Goal: Task Accomplishment & Management: Manage account settings

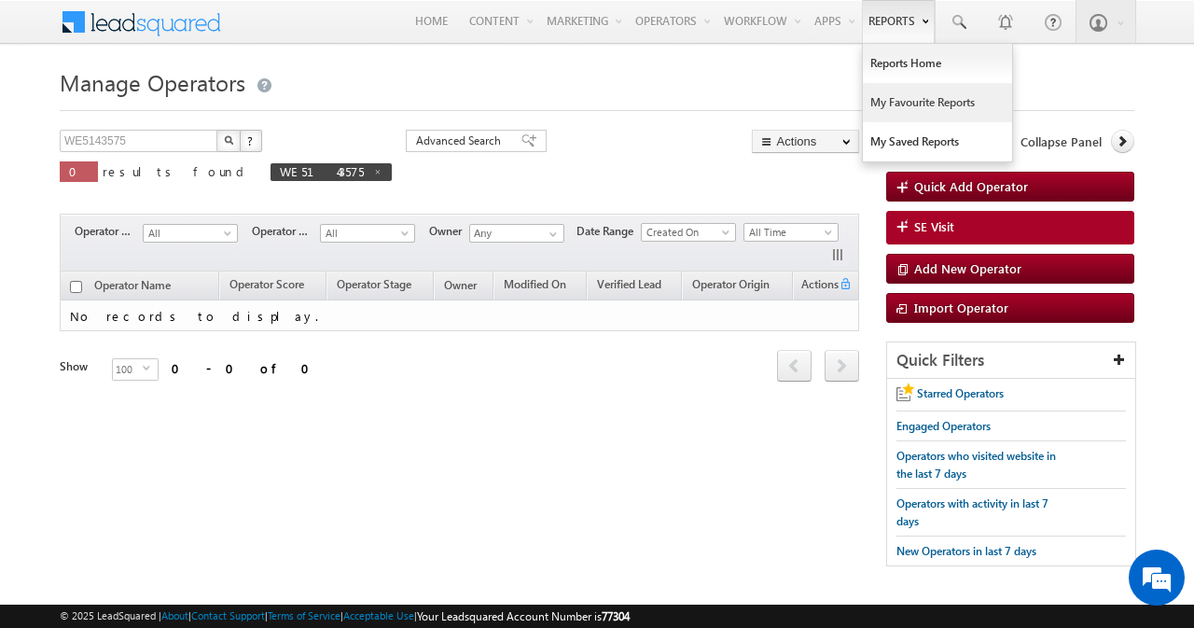
click at [886, 93] on link "My Favourite Reports" at bounding box center [937, 102] width 149 height 39
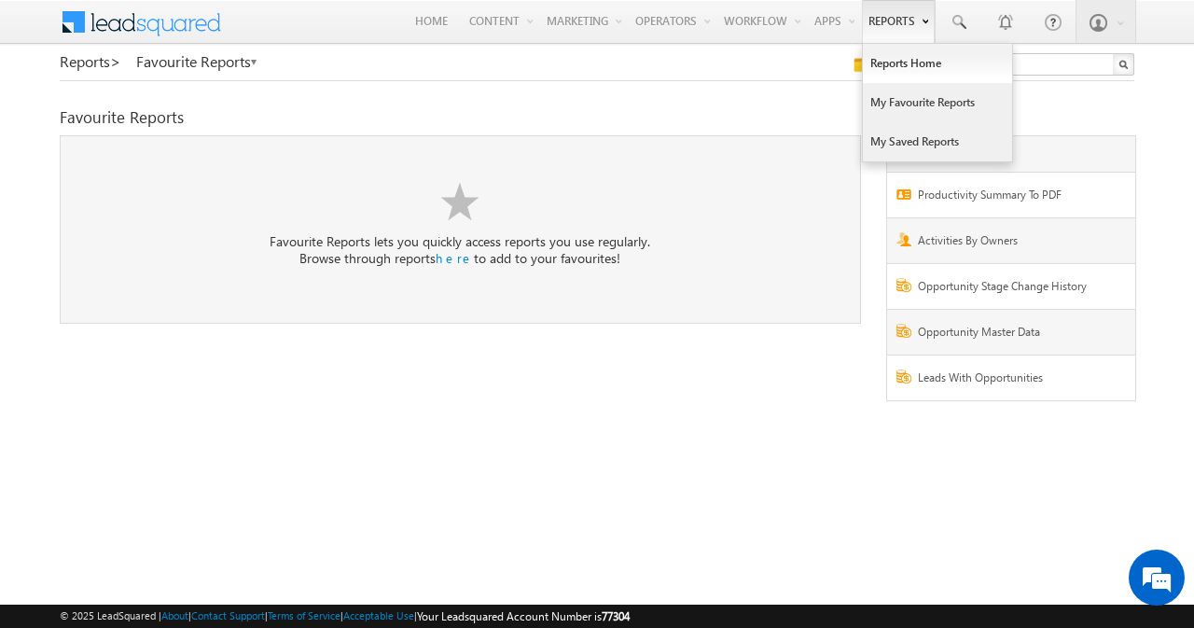
click at [893, 136] on link "My Saved Reports" at bounding box center [937, 141] width 149 height 39
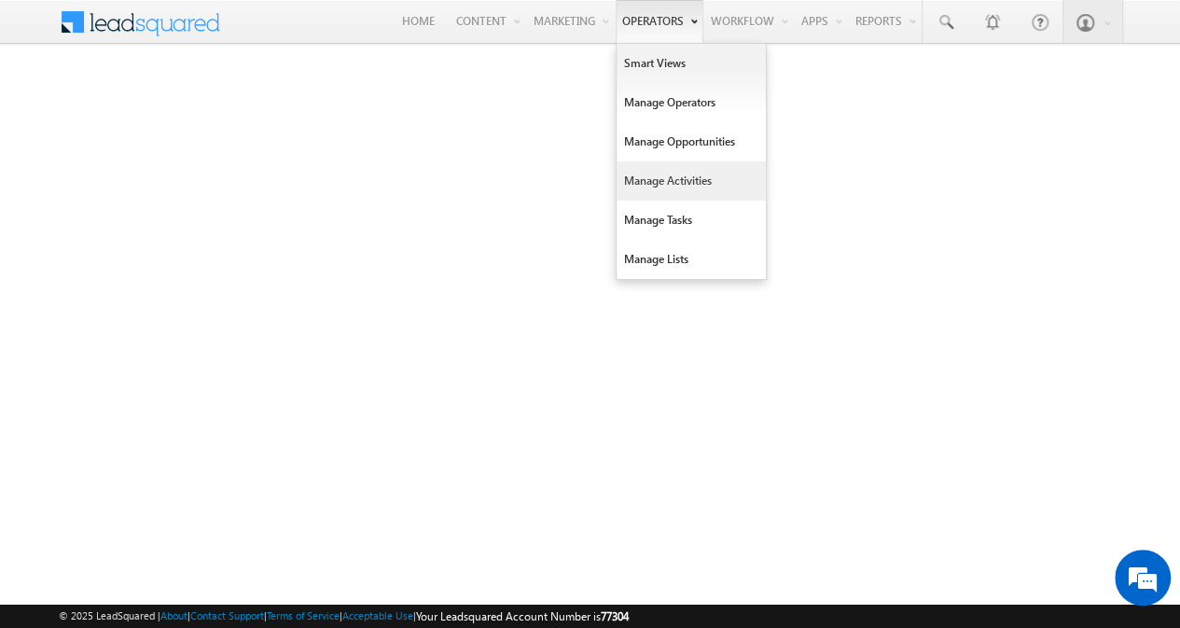
click at [701, 176] on link "Manage Activities" at bounding box center [690, 180] width 149 height 39
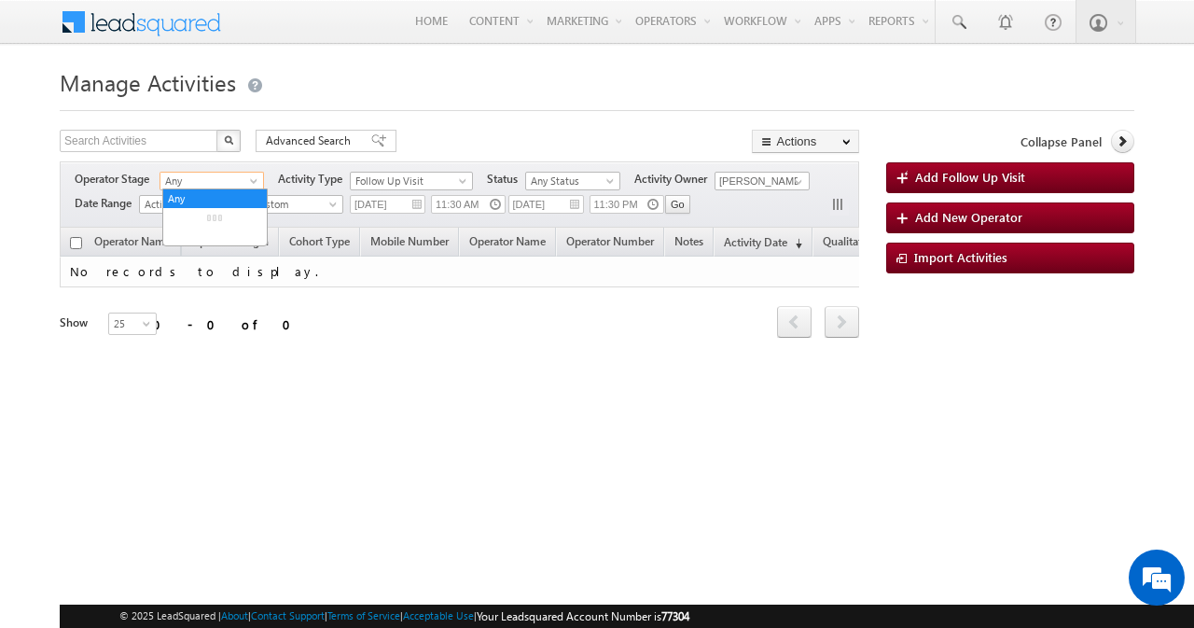
click at [235, 179] on span "Any" at bounding box center [208, 181] width 97 height 17
click at [0, 297] on body "Menu [PERSON_NAME] [PERSON_NAME] .jain @whee lseye" at bounding box center [597, 264] width 1194 height 529
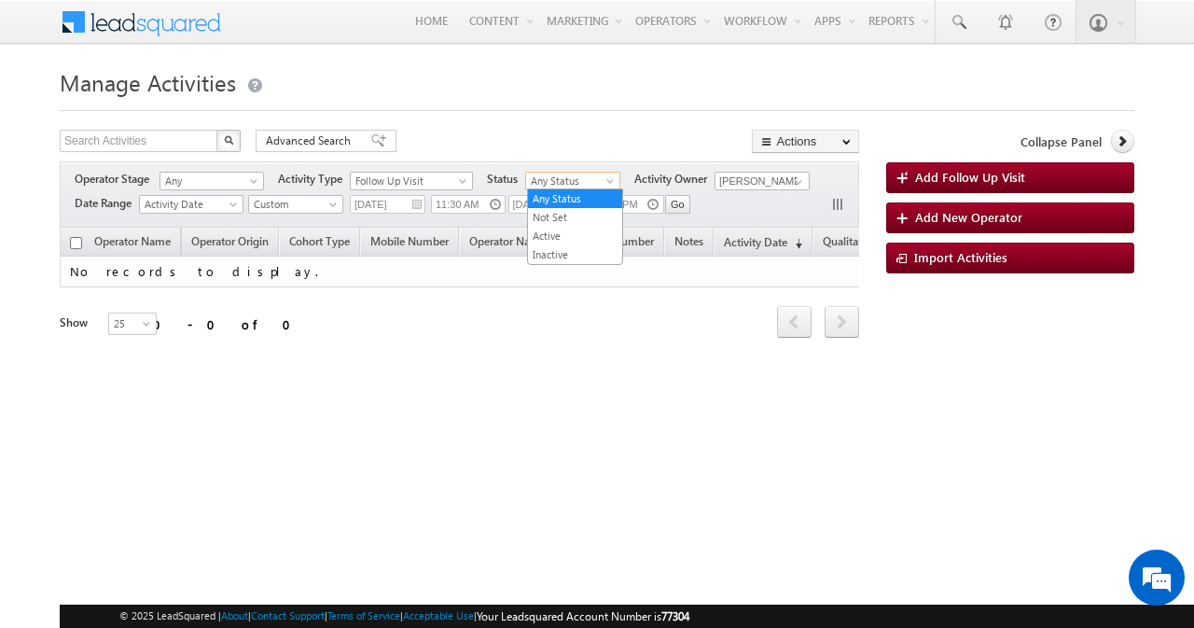
click at [597, 178] on span "Any Status" at bounding box center [570, 181] width 89 height 17
click at [593, 128] on div "Manage Activities Search Activities X 0 results found Advanced Search Advanced …" at bounding box center [597, 295] width 1074 height 466
click at [801, 177] on span at bounding box center [798, 181] width 15 height 15
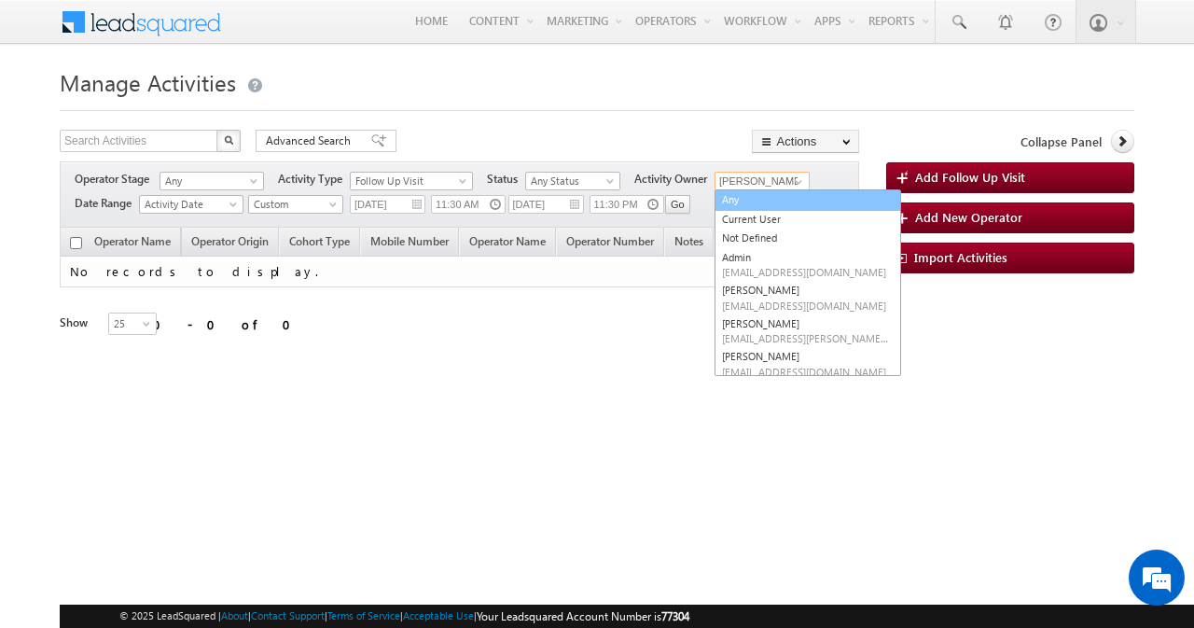
click at [791, 199] on link "Any" at bounding box center [807, 199] width 187 height 21
type input "Any"
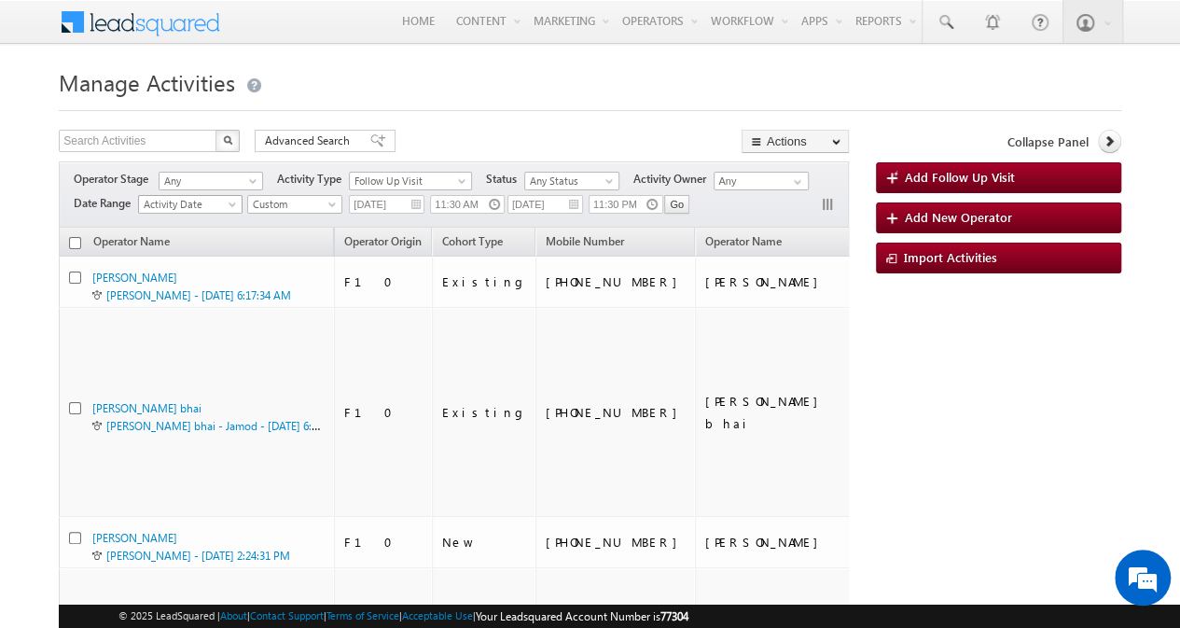
click at [220, 201] on span "Activity Date" at bounding box center [187, 204] width 97 height 17
click at [276, 216] on div "Go 11:30 PM 12/08/2025 11:30 AM 12/08/2025 All Time Custom Yesterday Today Last…" at bounding box center [468, 208] width 442 height 28
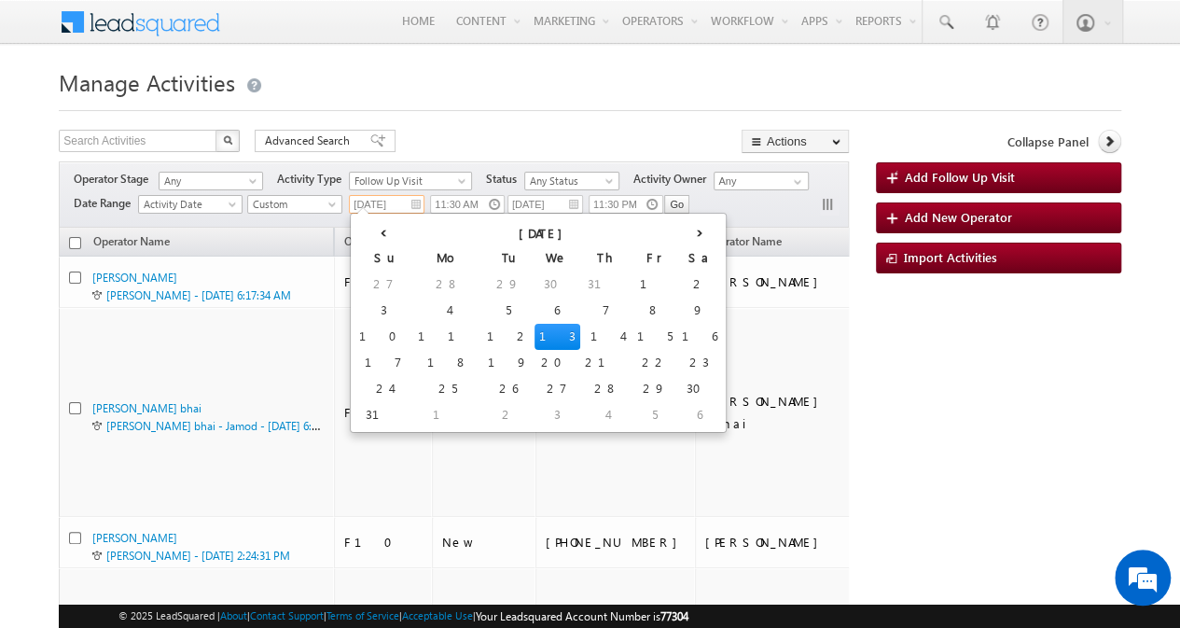
click at [380, 195] on input "12/08/2025" at bounding box center [387, 204] width 76 height 19
click at [366, 228] on th "‹" at bounding box center [383, 231] width 59 height 28
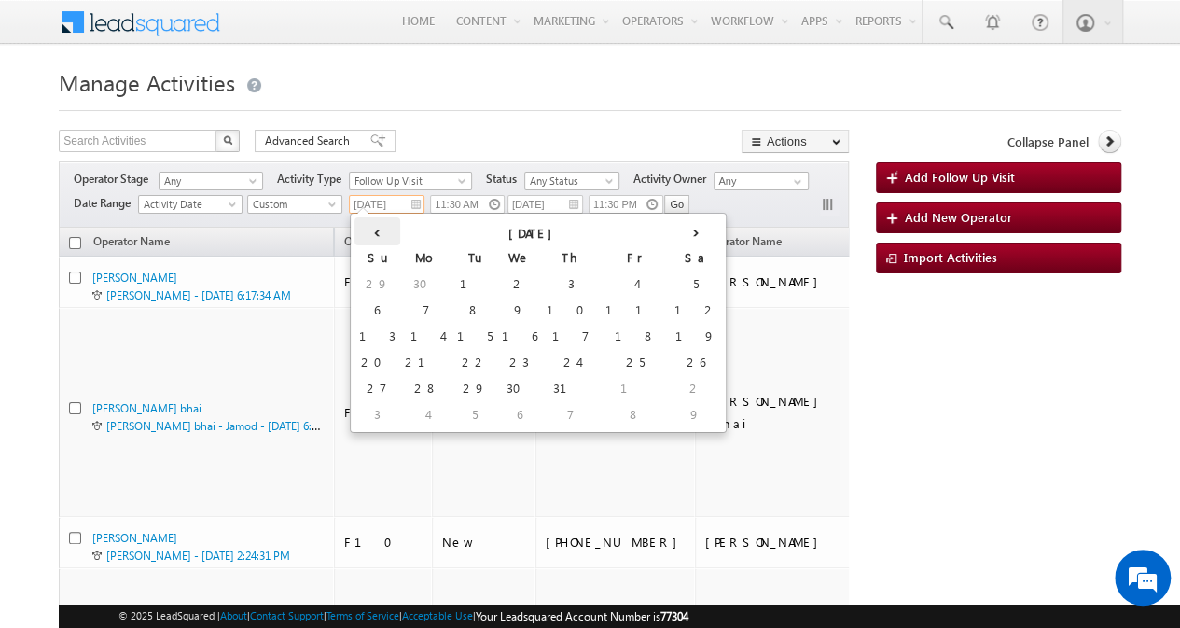
click at [366, 228] on th "‹" at bounding box center [377, 231] width 46 height 28
click at [366, 228] on th "‹" at bounding box center [376, 231] width 45 height 28
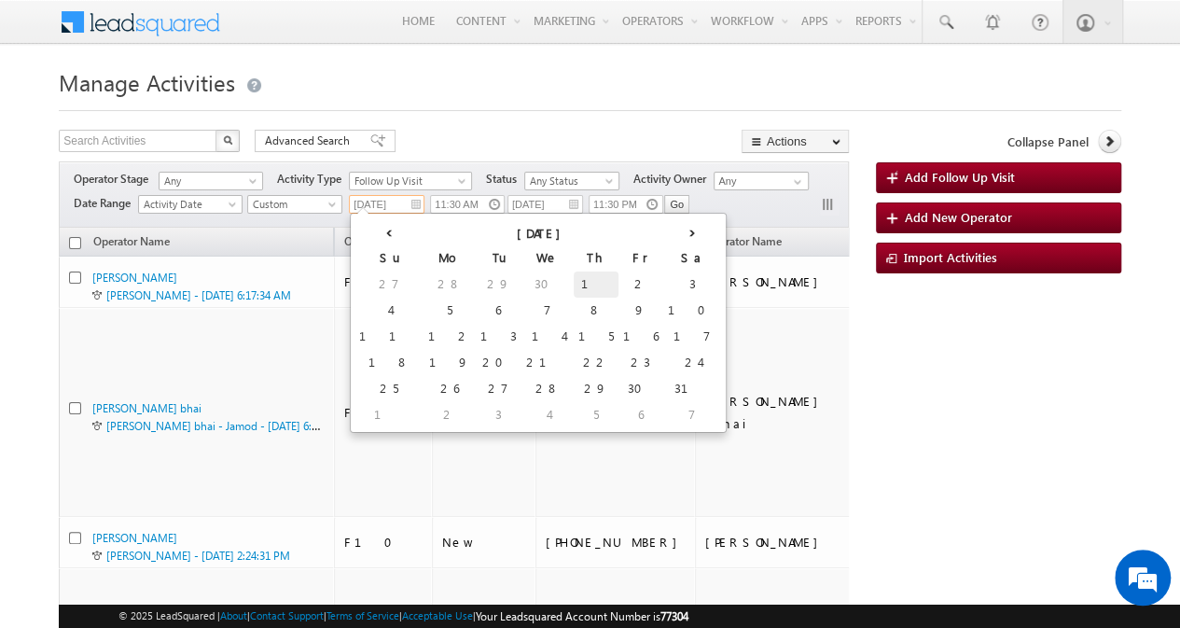
click at [574, 281] on td "1" at bounding box center [596, 284] width 45 height 26
type input "01/05/2025"
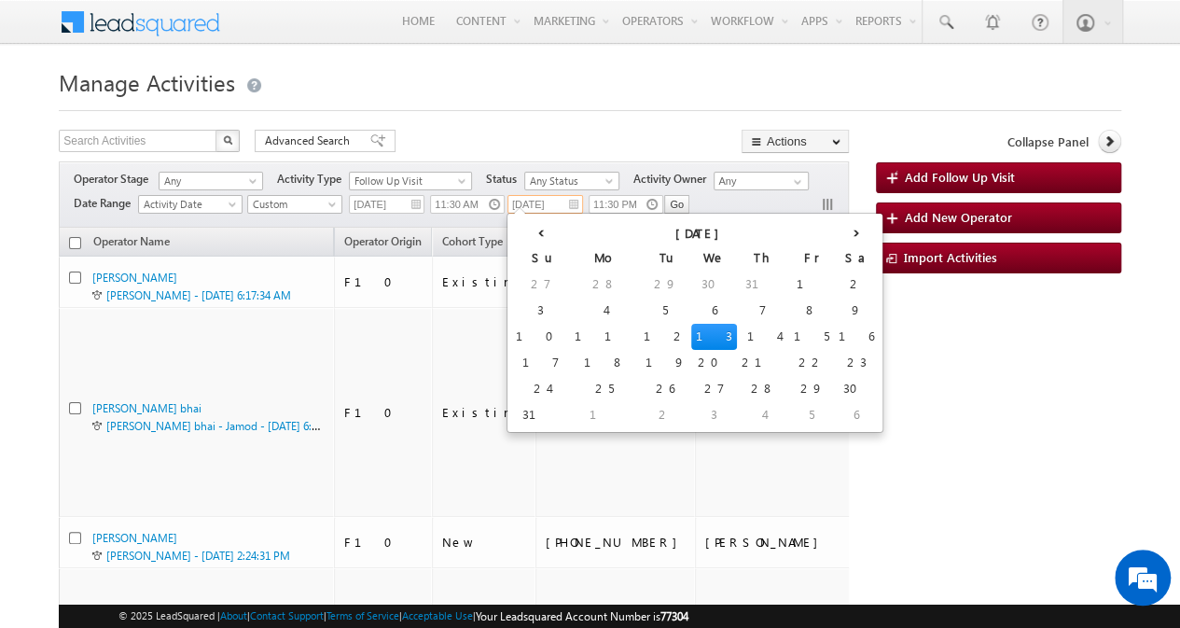
click at [552, 206] on input "12/08/2025" at bounding box center [545, 204] width 76 height 19
click at [691, 336] on td "13" at bounding box center [714, 337] width 46 height 26
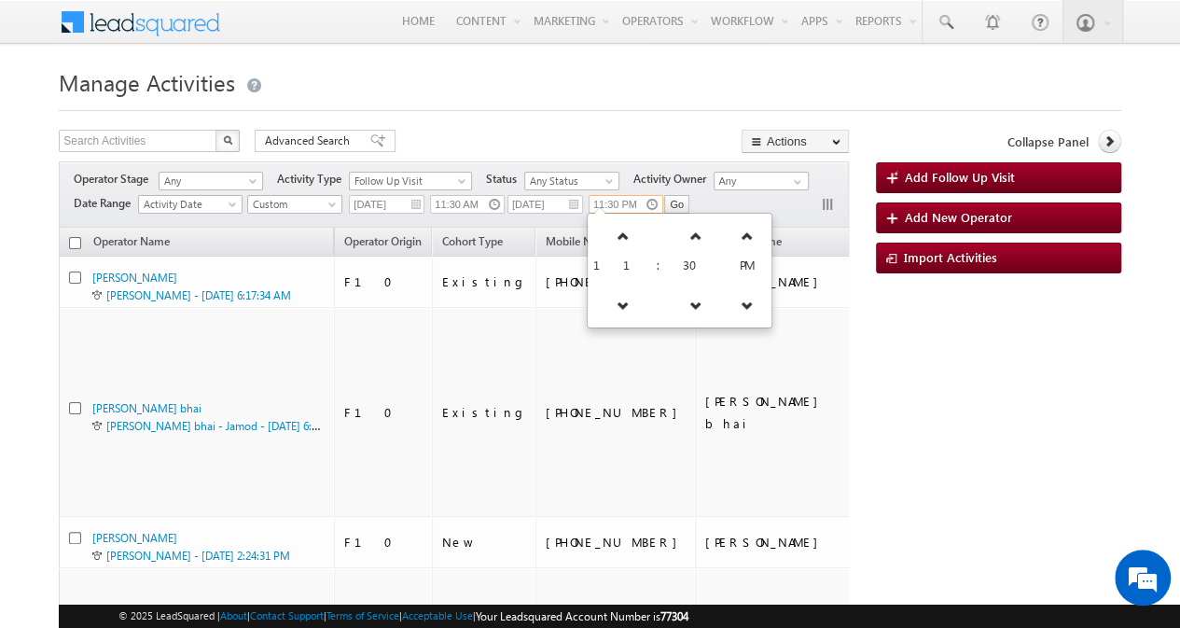
click at [637, 206] on input "11:30 PM" at bounding box center [625, 204] width 75 height 19
click at [616, 262] on span "11" at bounding box center [623, 264] width 60 height 16
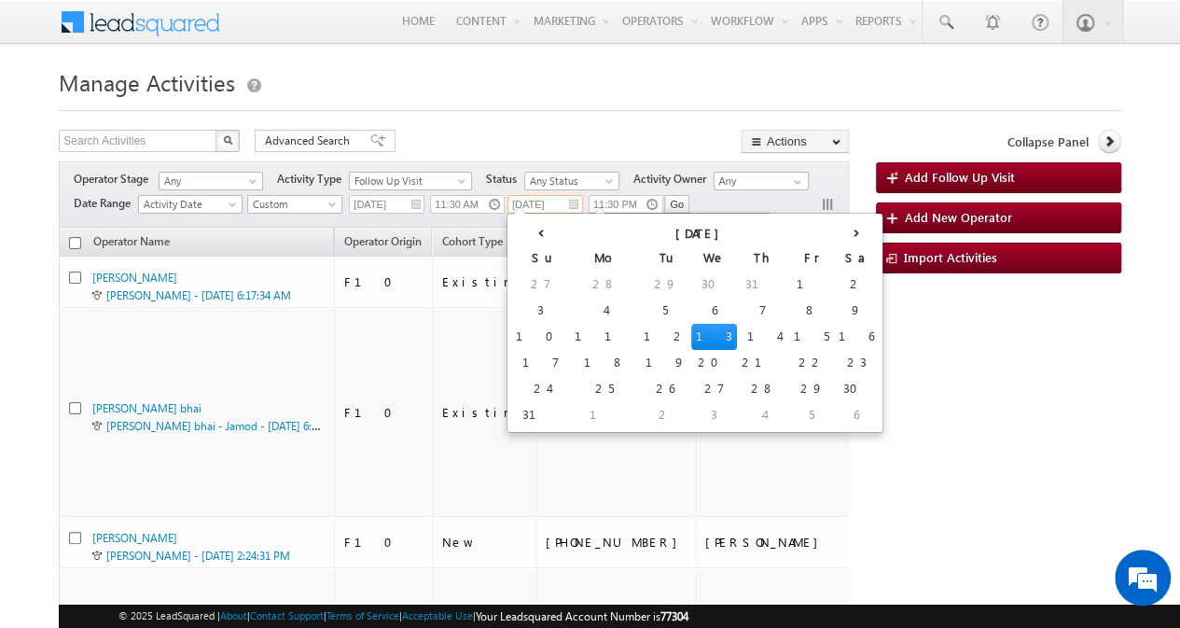
click at [543, 204] on input "13/08/2025" at bounding box center [545, 204] width 76 height 19
click at [639, 333] on td "12" at bounding box center [665, 337] width 52 height 26
type input "12/08/2025"
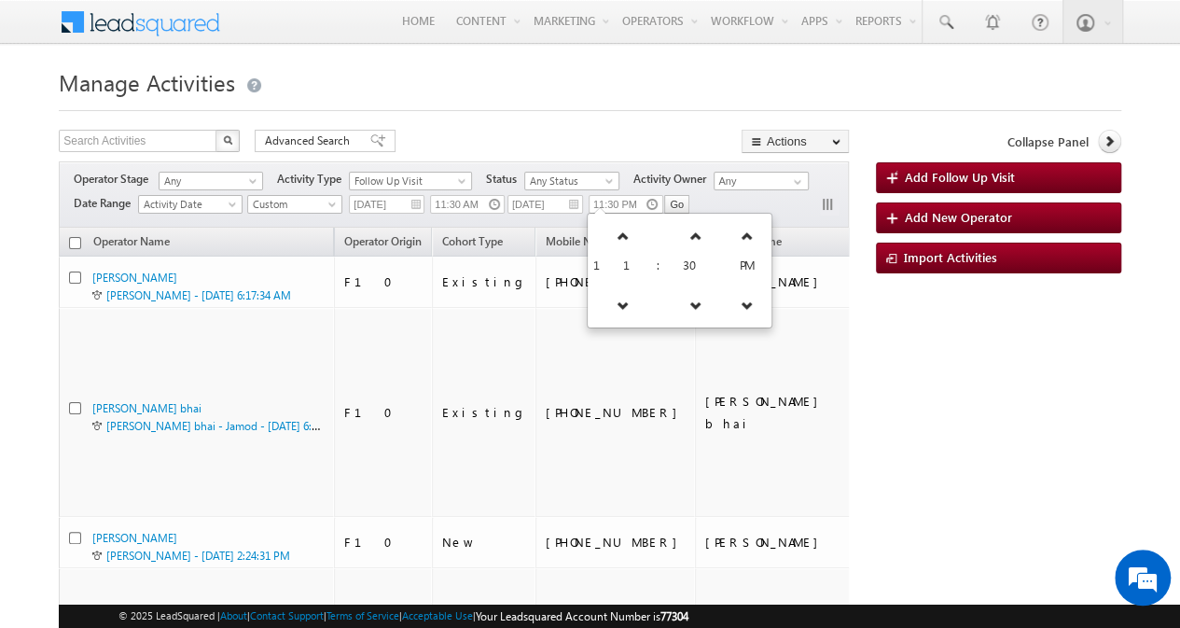
click at [642, 136] on div "Search Activities X 29 results found Advanced Search Advanced search results Ac…" at bounding box center [454, 143] width 790 height 27
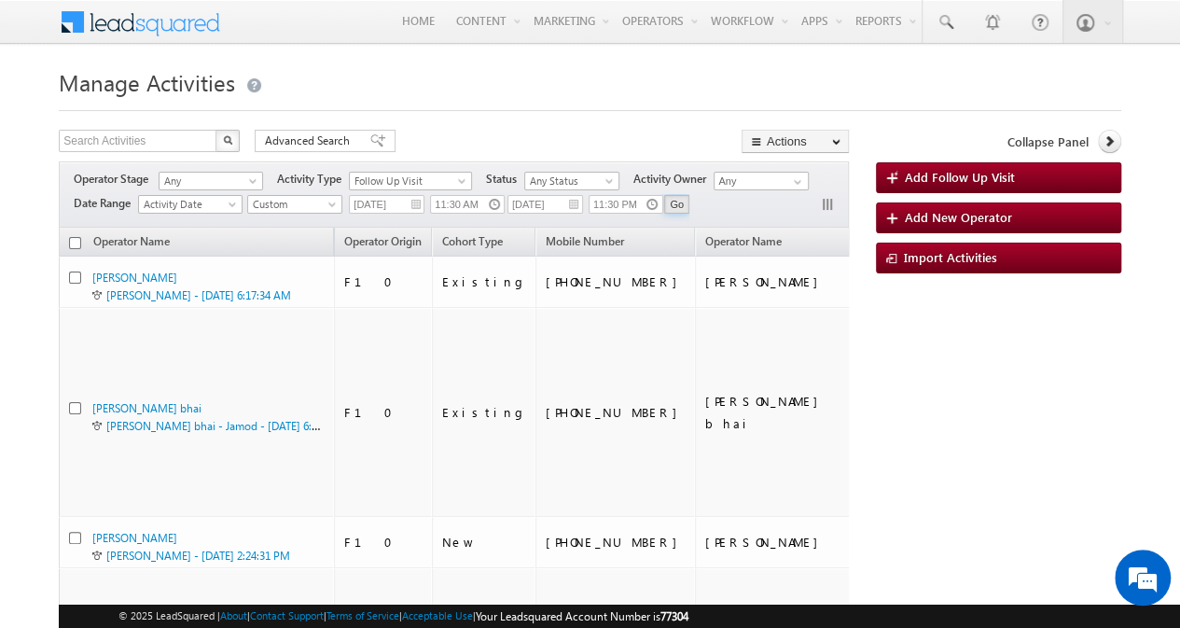
click at [680, 202] on input "Go" at bounding box center [676, 204] width 25 height 19
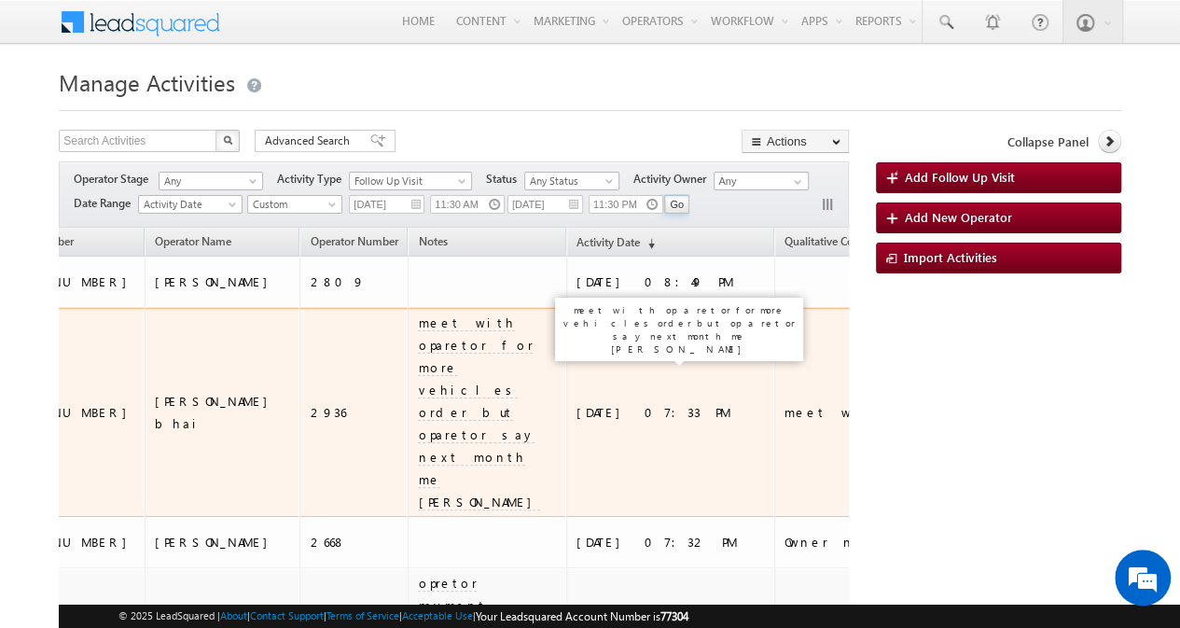
scroll to position [0, 643]
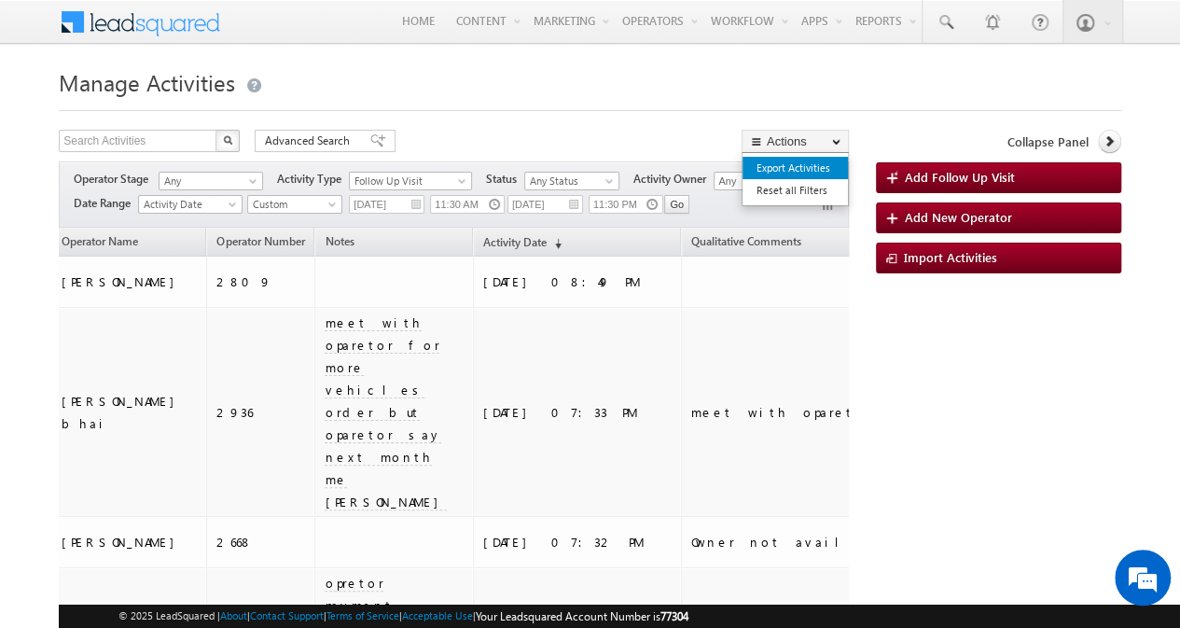
click at [796, 159] on link "Export Activities" at bounding box center [794, 168] width 105 height 22
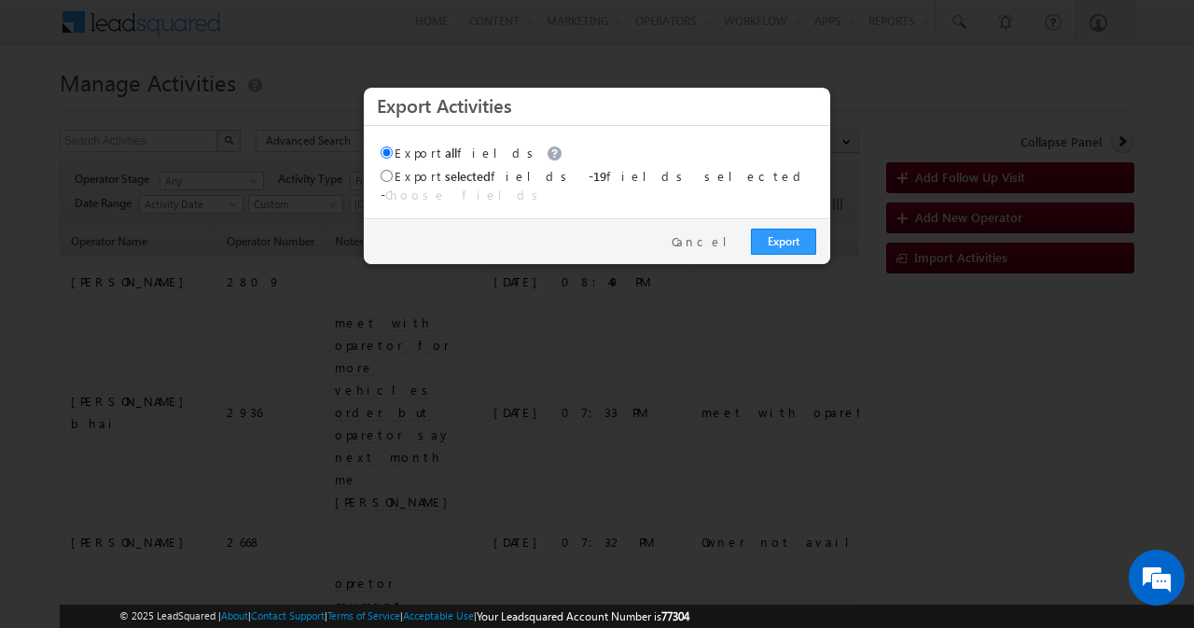
click at [427, 181] on label "Export selected fields" at bounding box center [476, 176] width 193 height 16
click at [393, 181] on input "Export selected fields" at bounding box center [386, 176] width 12 height 12
radio input "true"
click at [771, 228] on link "Export" at bounding box center [783, 241] width 65 height 26
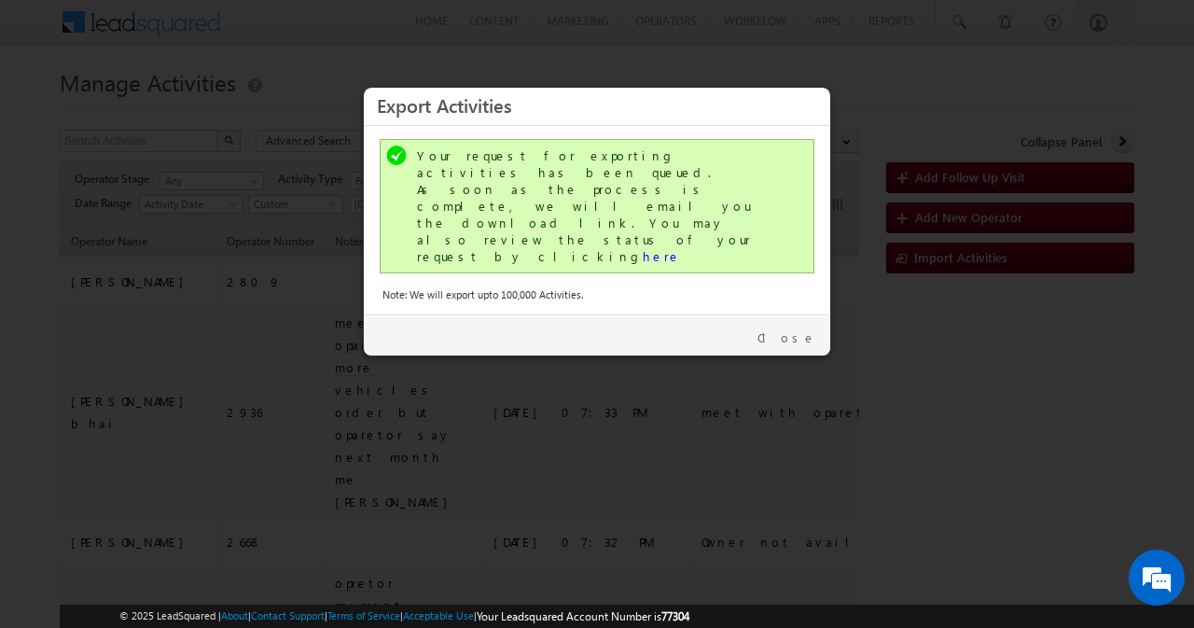
click at [195, 202] on div at bounding box center [597, 314] width 1194 height 628
click at [795, 329] on link "Close" at bounding box center [786, 337] width 59 height 17
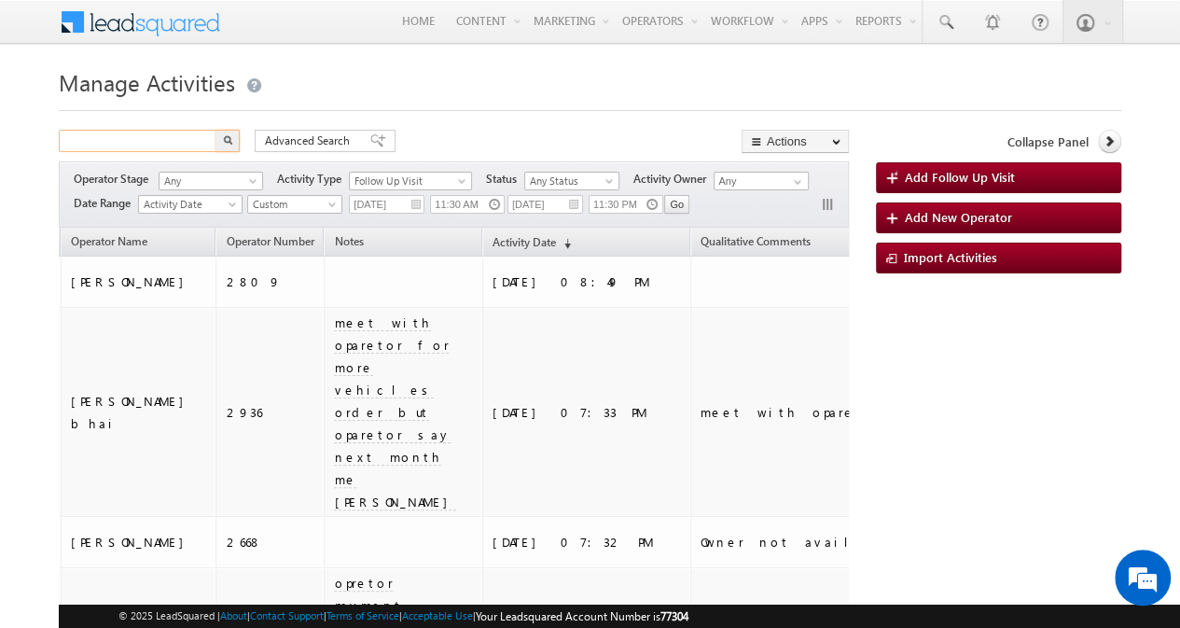
click at [200, 145] on input "text" at bounding box center [138, 141] width 159 height 22
type input "Search Activities"
click at [268, 109] on div at bounding box center [590, 105] width 1062 height 12
click at [325, 136] on span "Advanced Search" at bounding box center [310, 140] width 90 height 17
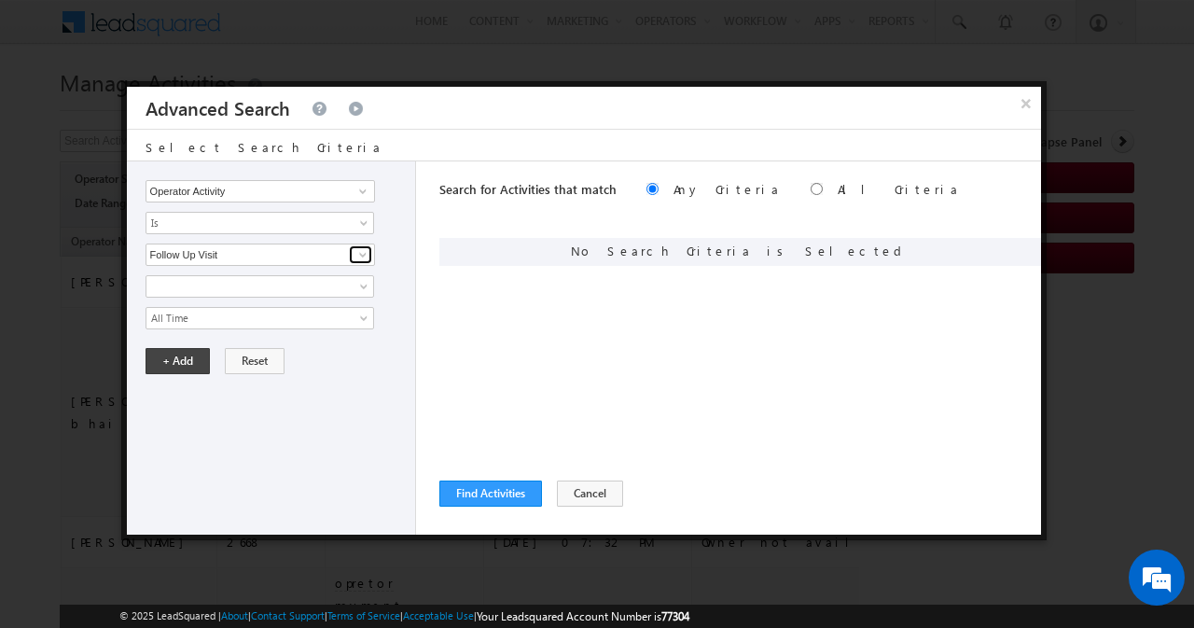
click at [351, 249] on link at bounding box center [360, 254] width 23 height 19
click at [414, 298] on div "Operator Activity Sales Group Prospect Id Address 1 Address 2 Already Using GPS…" at bounding box center [271, 347] width 289 height 373
click at [569, 489] on button "Cancel" at bounding box center [590, 493] width 66 height 26
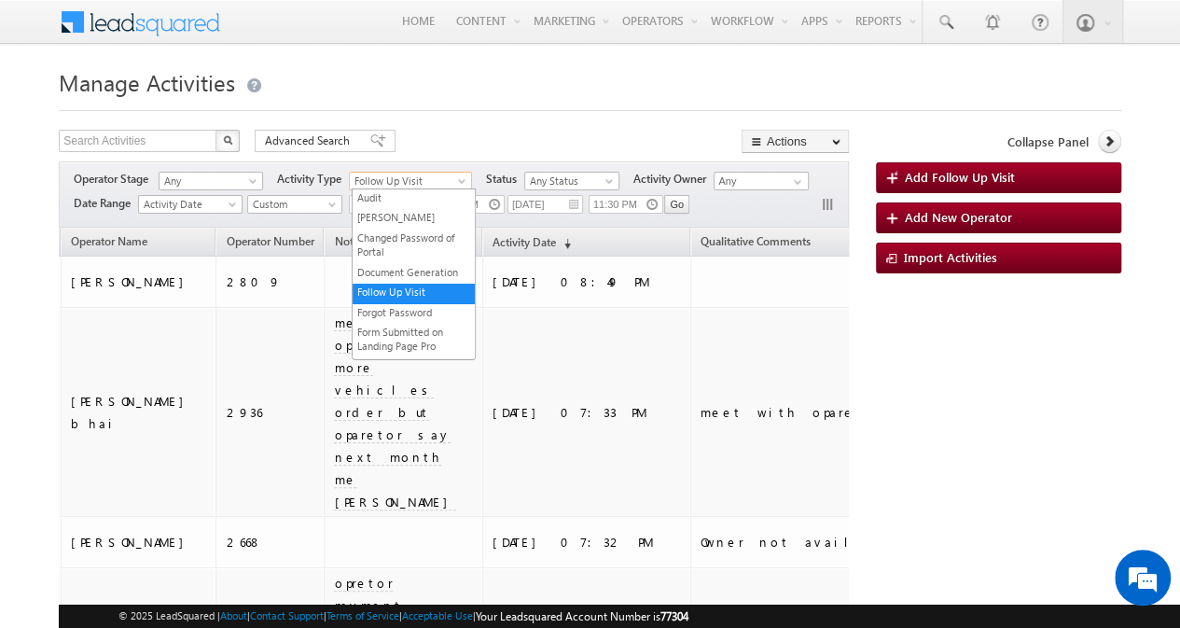
click at [412, 173] on span "Follow Up Visit" at bounding box center [406, 181] width 113 height 17
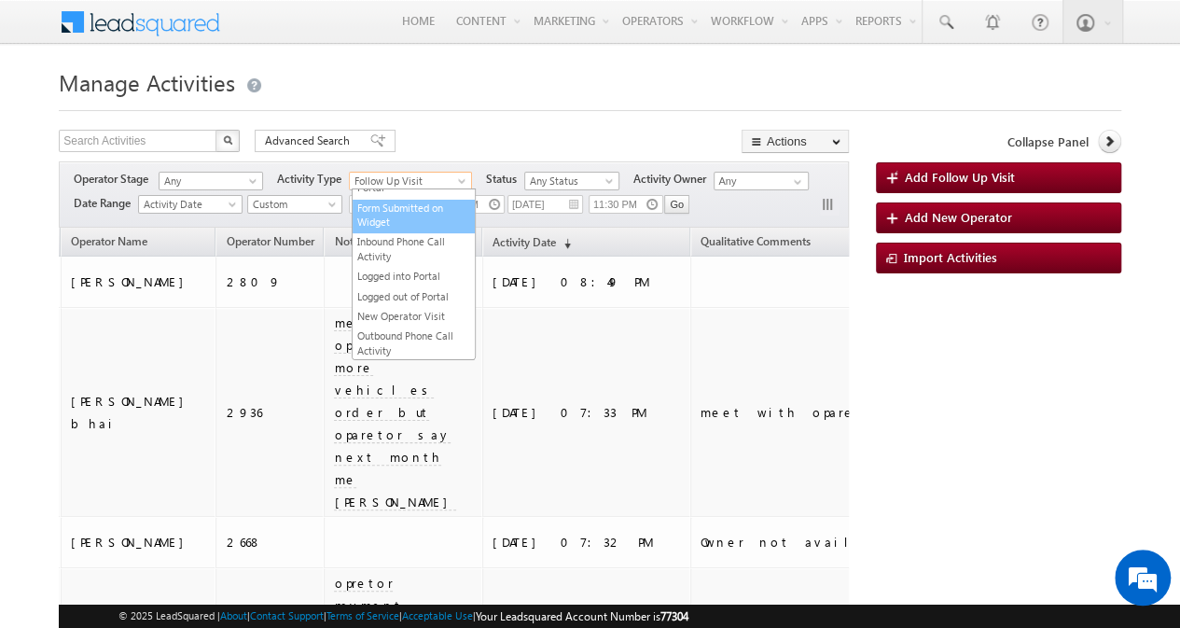
scroll to position [202, 0]
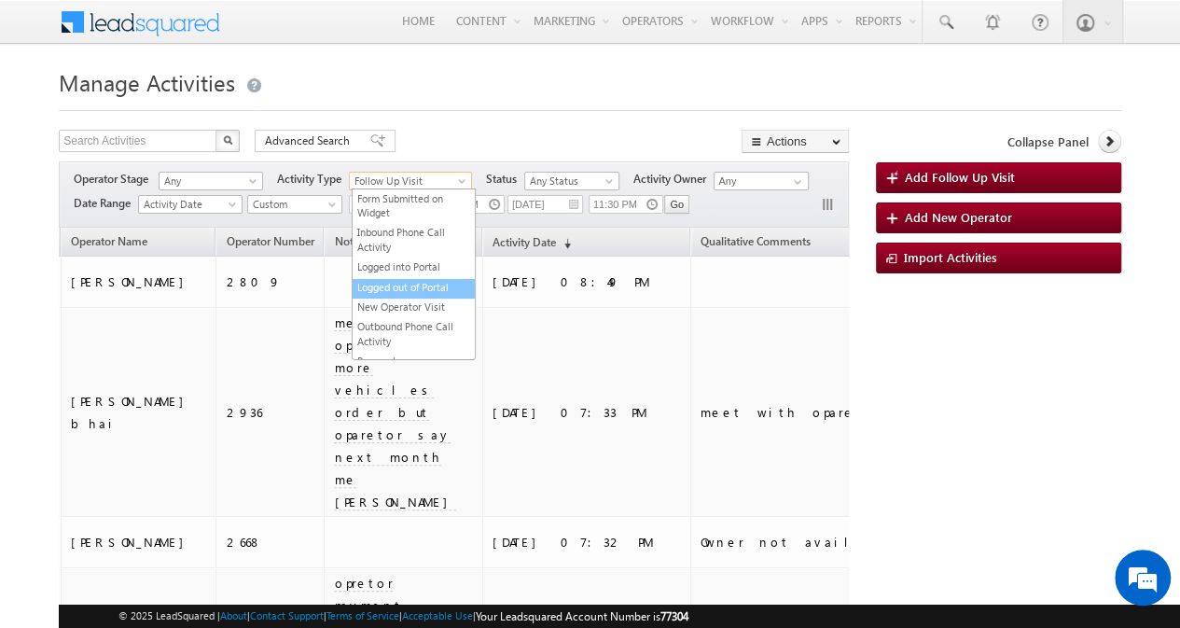
click at [421, 298] on li "Logged out of Portal" at bounding box center [414, 289] width 122 height 20
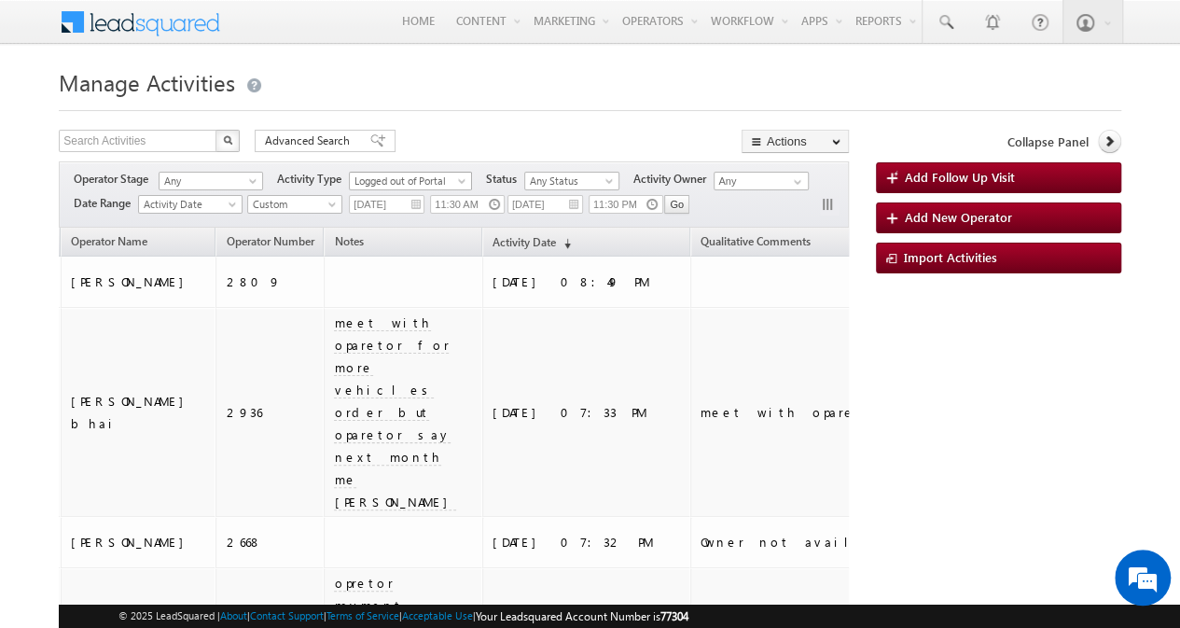
click at [438, 177] on span "Logged out of Portal" at bounding box center [406, 181] width 113 height 17
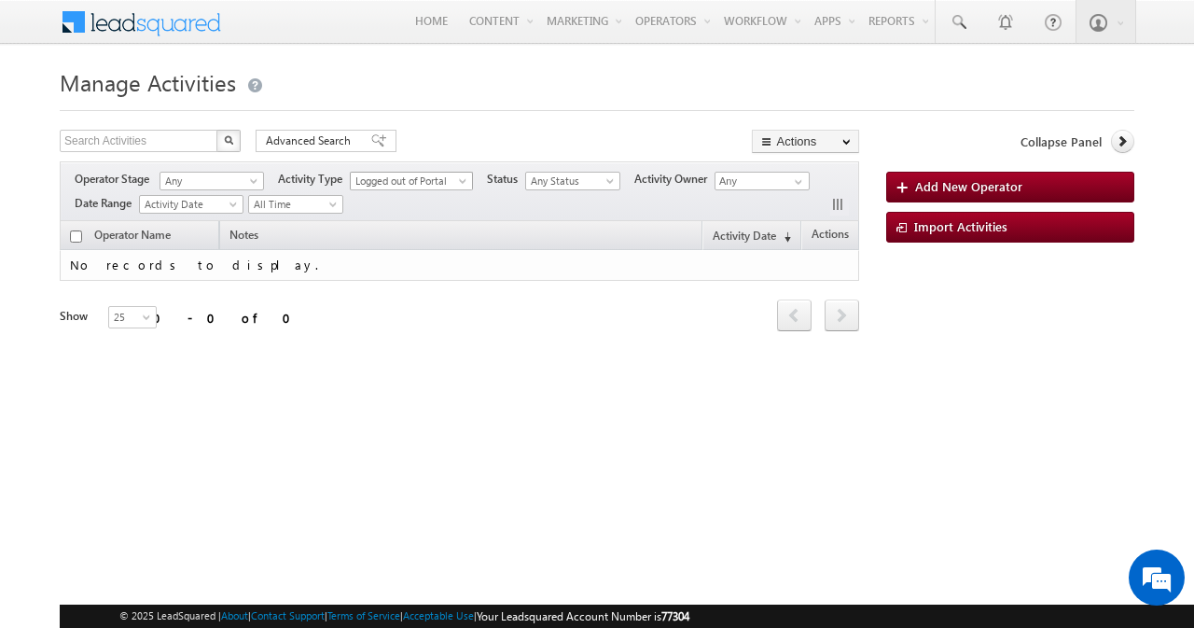
scroll to position [222, 0]
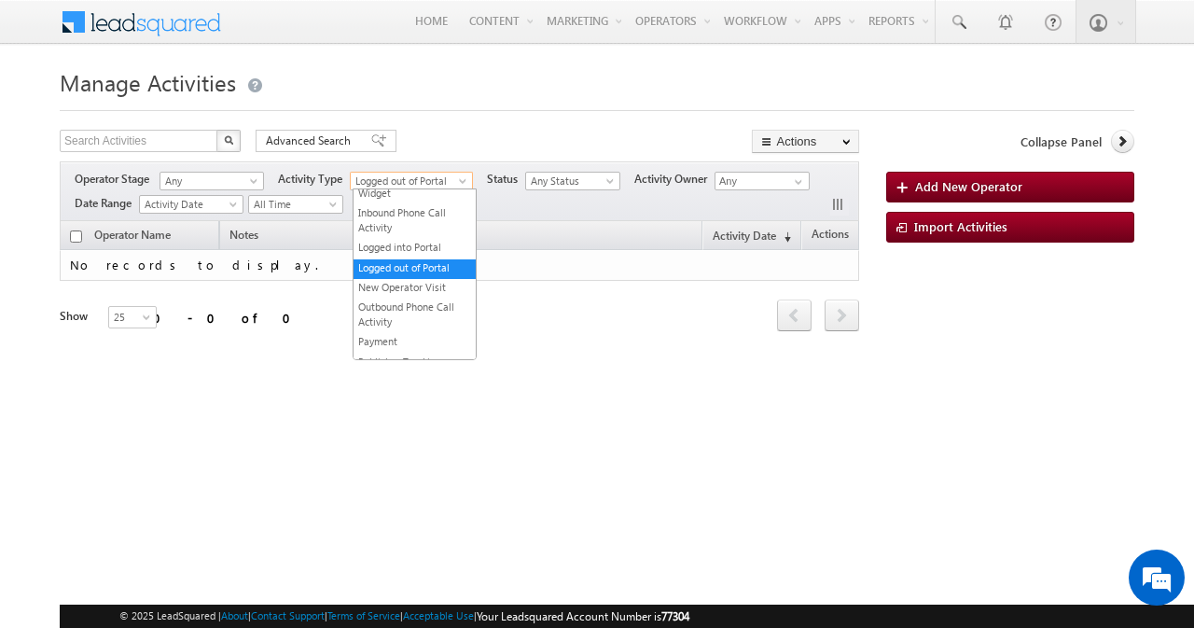
click at [451, 183] on span "Logged out of Portal" at bounding box center [407, 181] width 113 height 17
click at [442, 294] on link "New Operator Visit" at bounding box center [414, 287] width 122 height 14
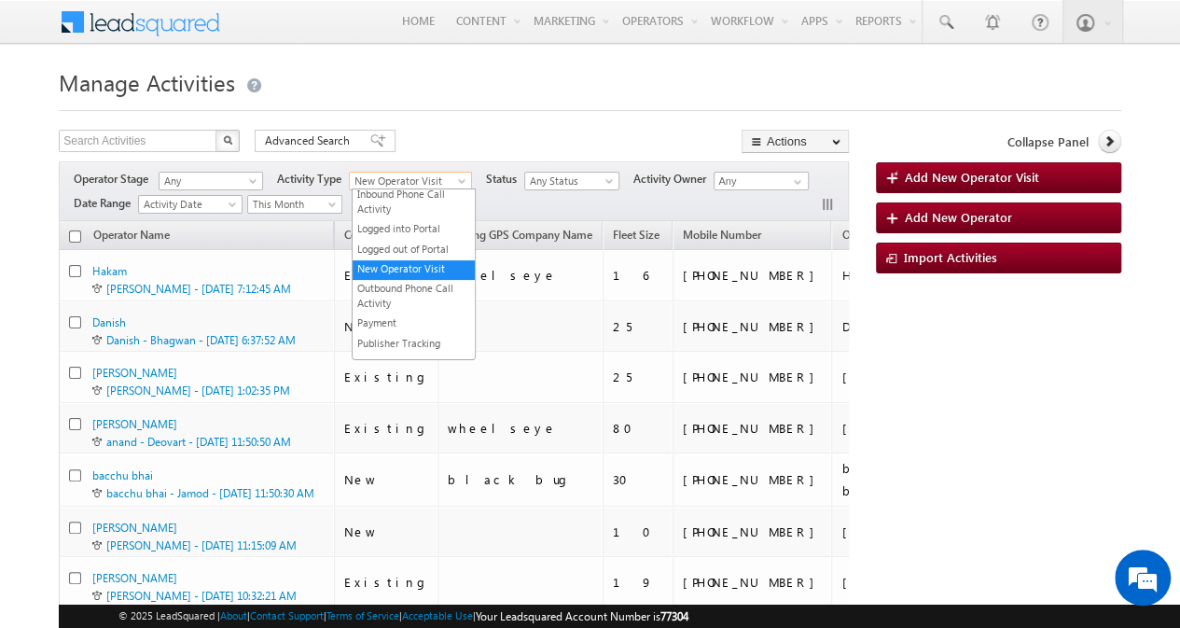
click at [435, 182] on span "New Operator Visit" at bounding box center [406, 181] width 113 height 17
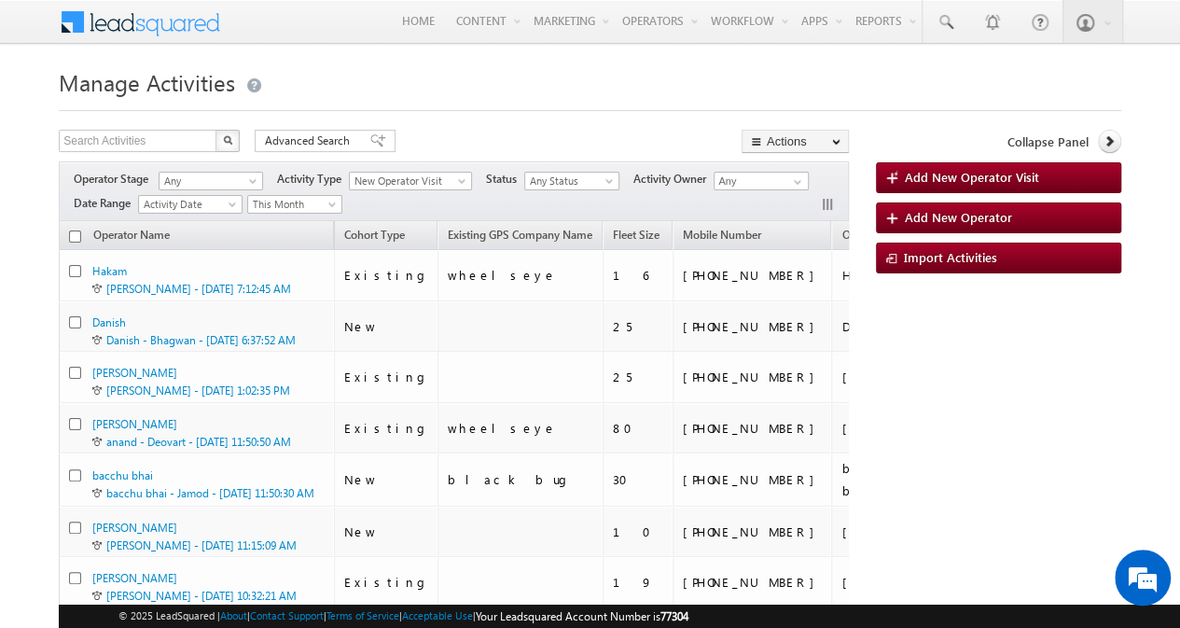
click at [231, 208] on span at bounding box center [234, 208] width 15 height 15
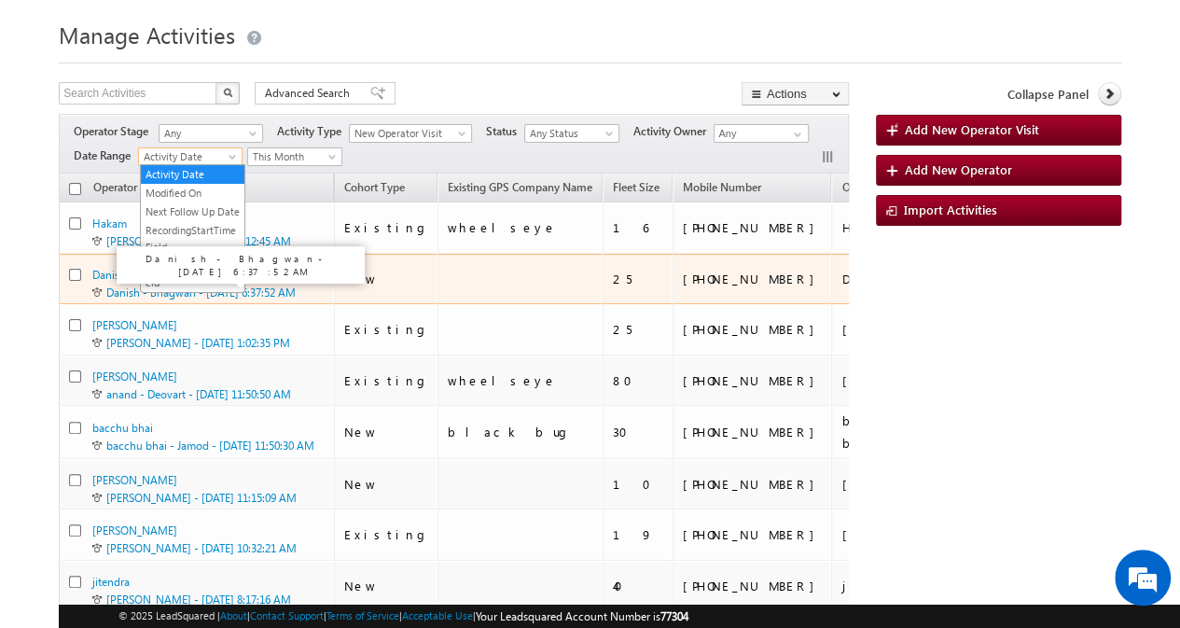
scroll to position [13, 0]
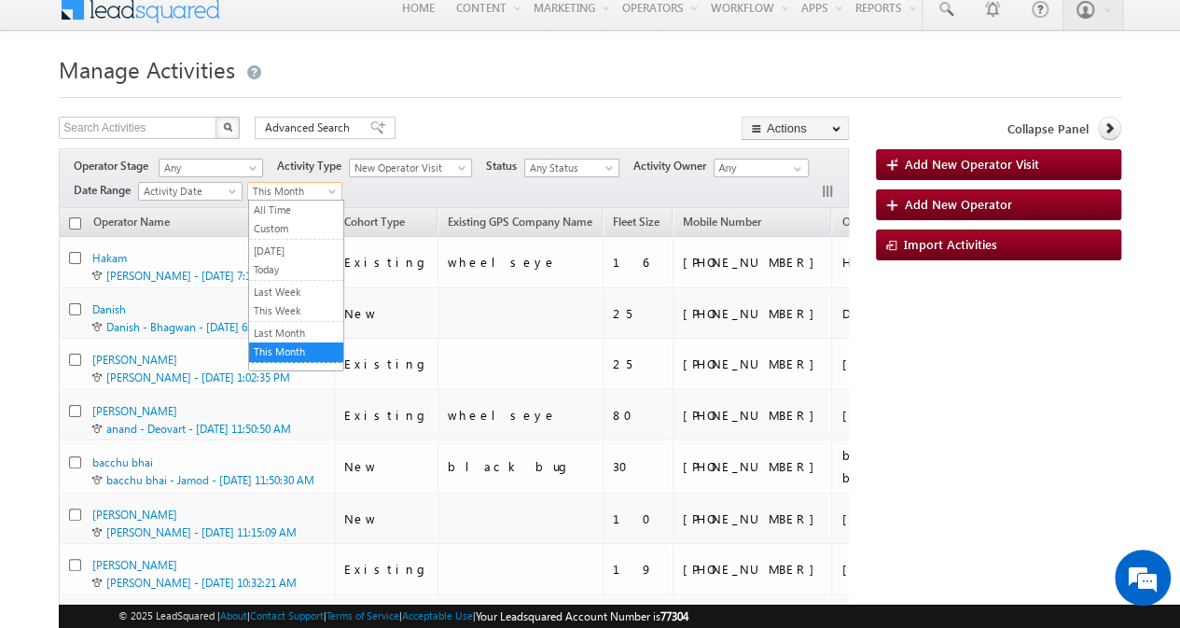
click at [288, 189] on span "This Month" at bounding box center [292, 191] width 89 height 17
click at [291, 226] on link "Custom" at bounding box center [296, 228] width 94 height 17
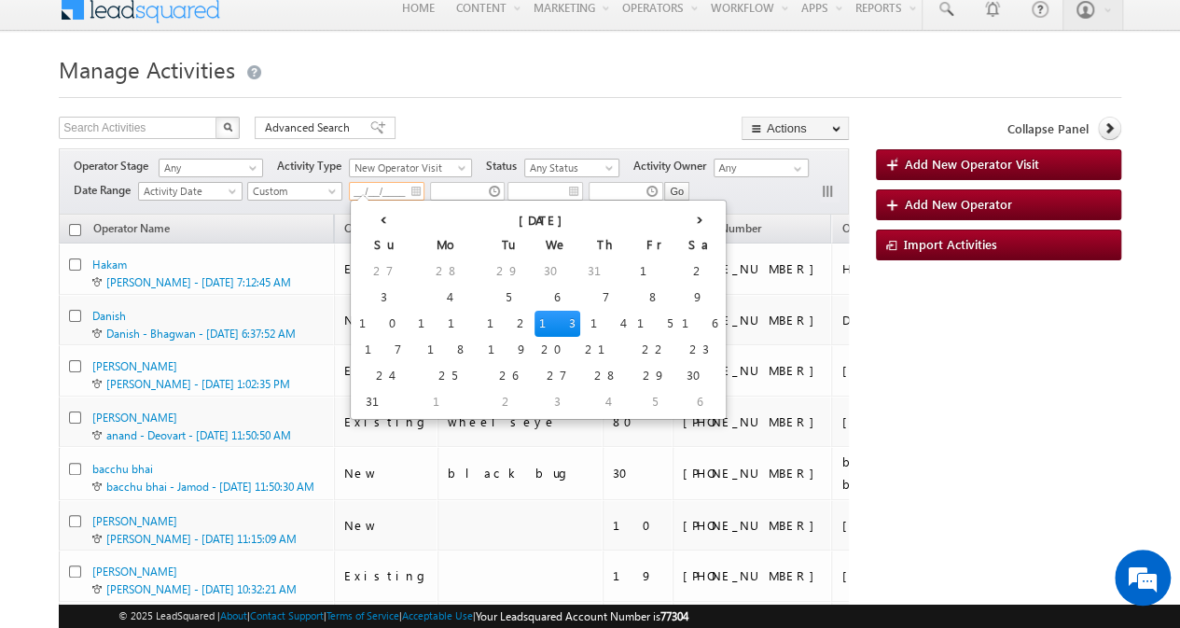
click at [375, 191] on input "__/__/____" at bounding box center [387, 191] width 76 height 19
type input "01/05/2025"
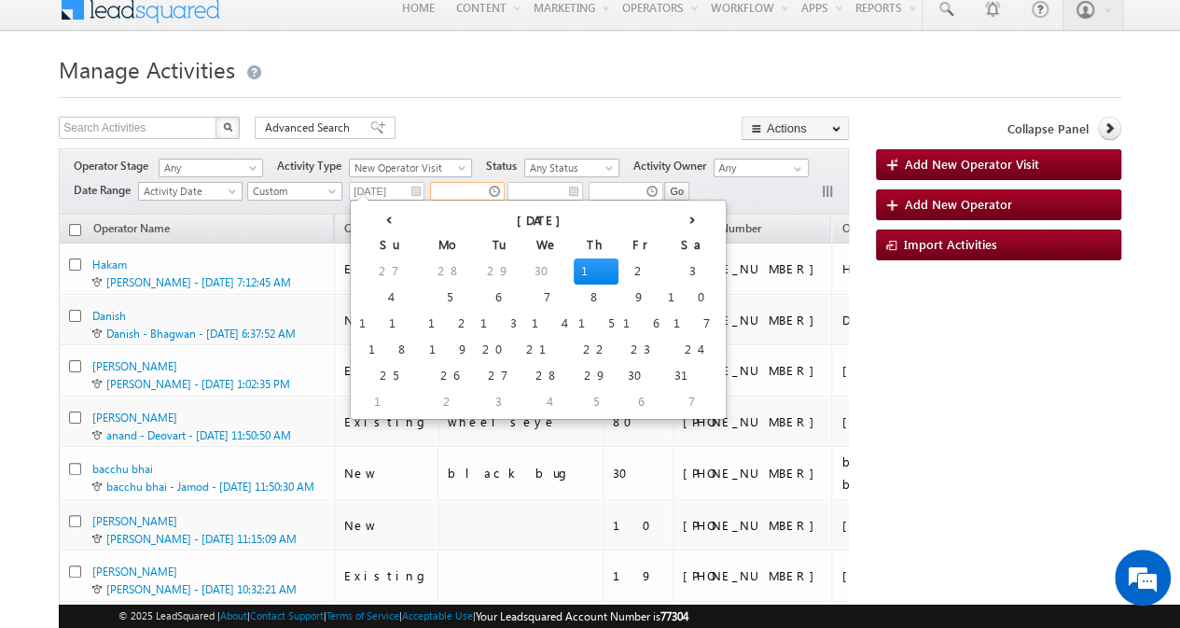
click at [457, 190] on input "text" at bounding box center [467, 191] width 75 height 19
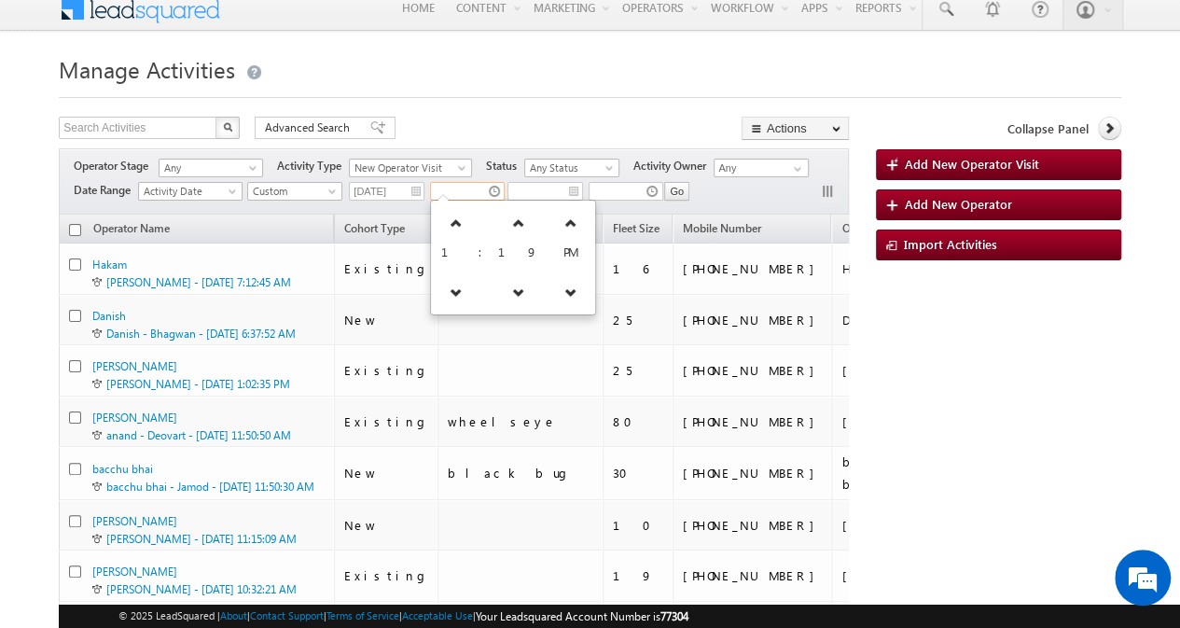
type input "11:30 AM"
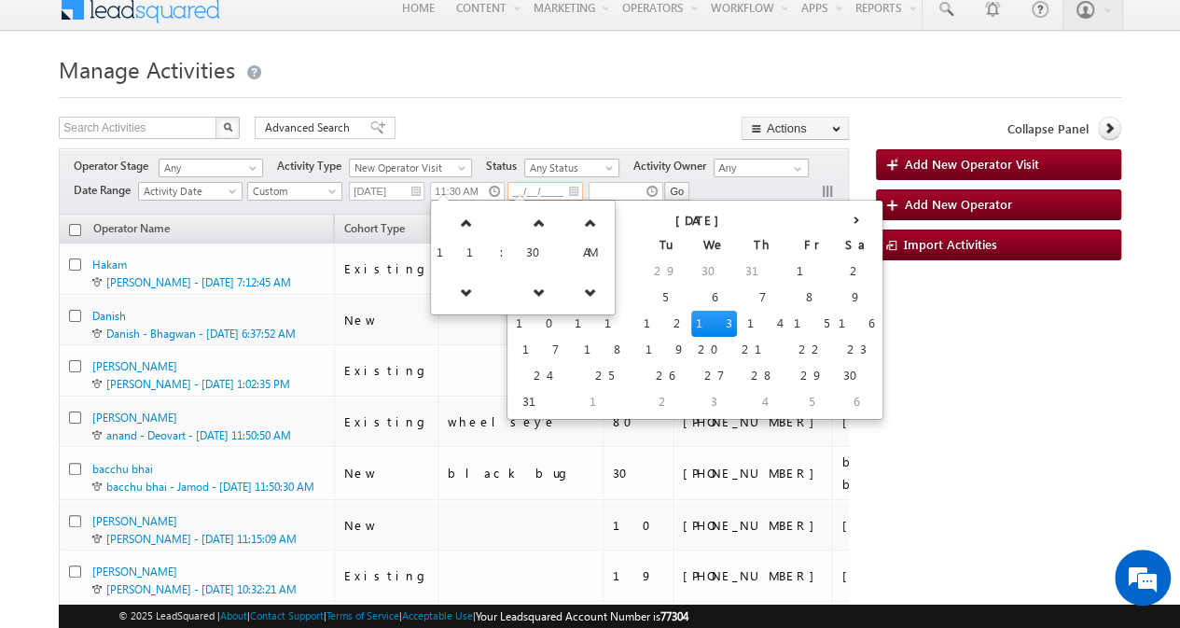
click at [542, 193] on input "__/__/____" at bounding box center [545, 191] width 76 height 19
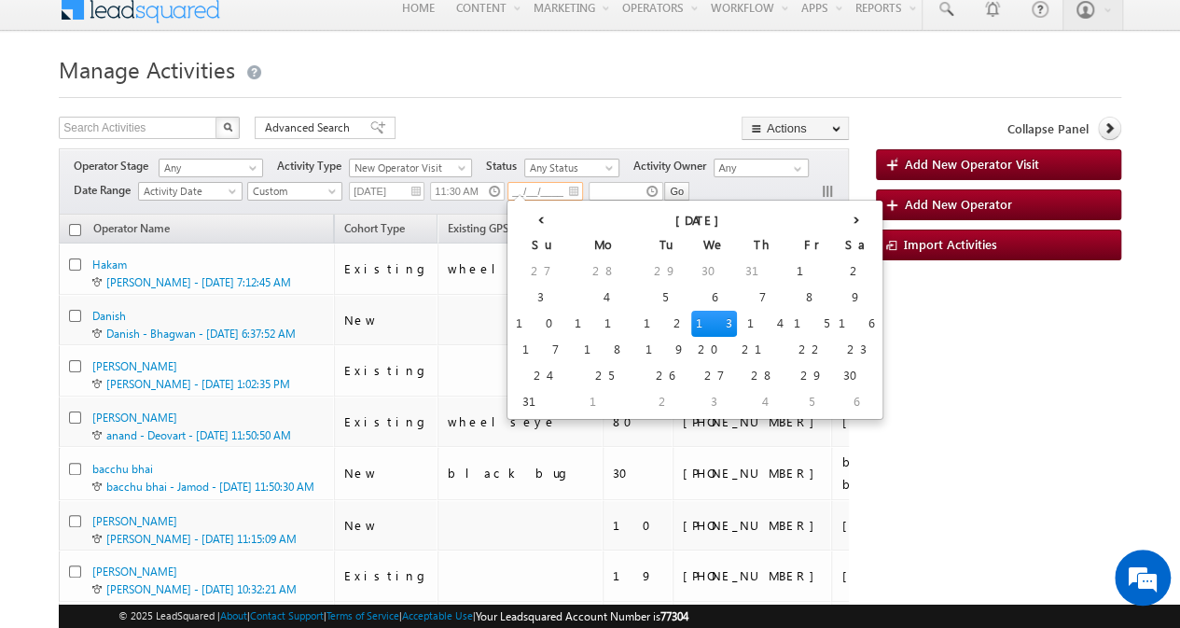
type input "12/08/2025"
click at [625, 187] on input "text" at bounding box center [625, 191] width 75 height 19
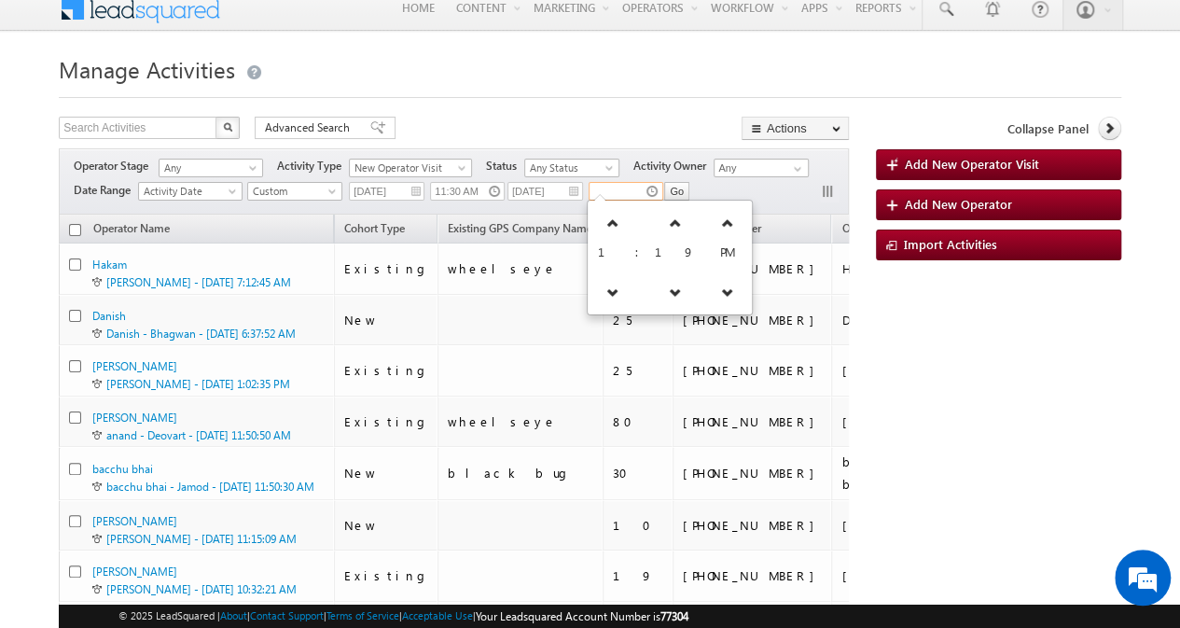
type input "11:30 PM"
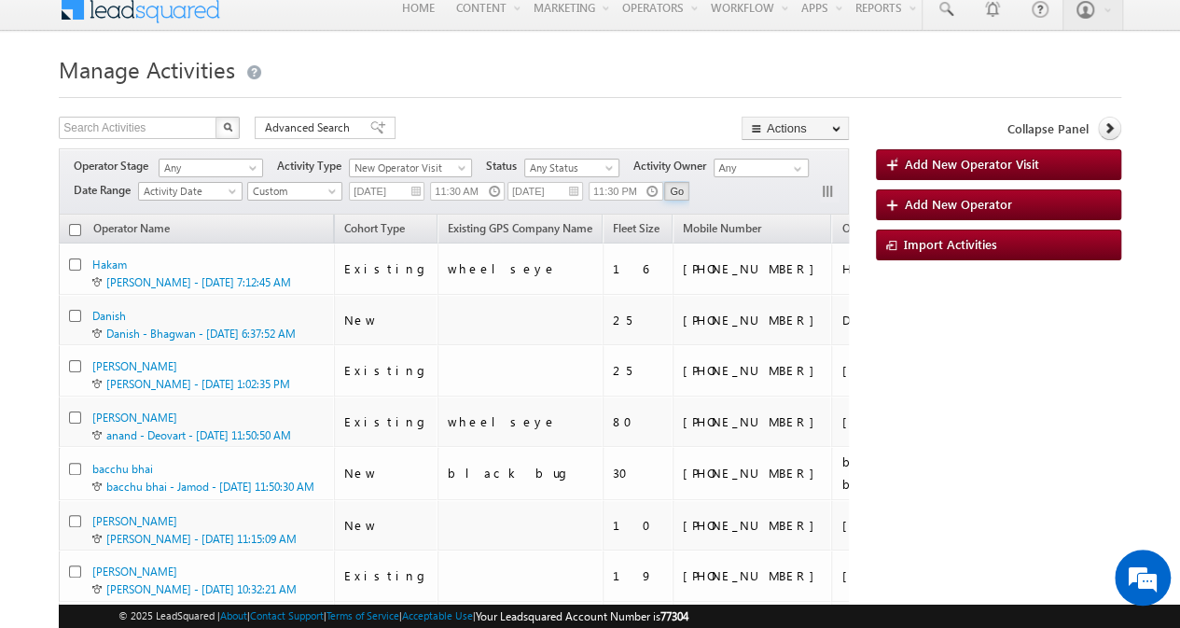
click at [677, 186] on input "Go" at bounding box center [676, 191] width 25 height 19
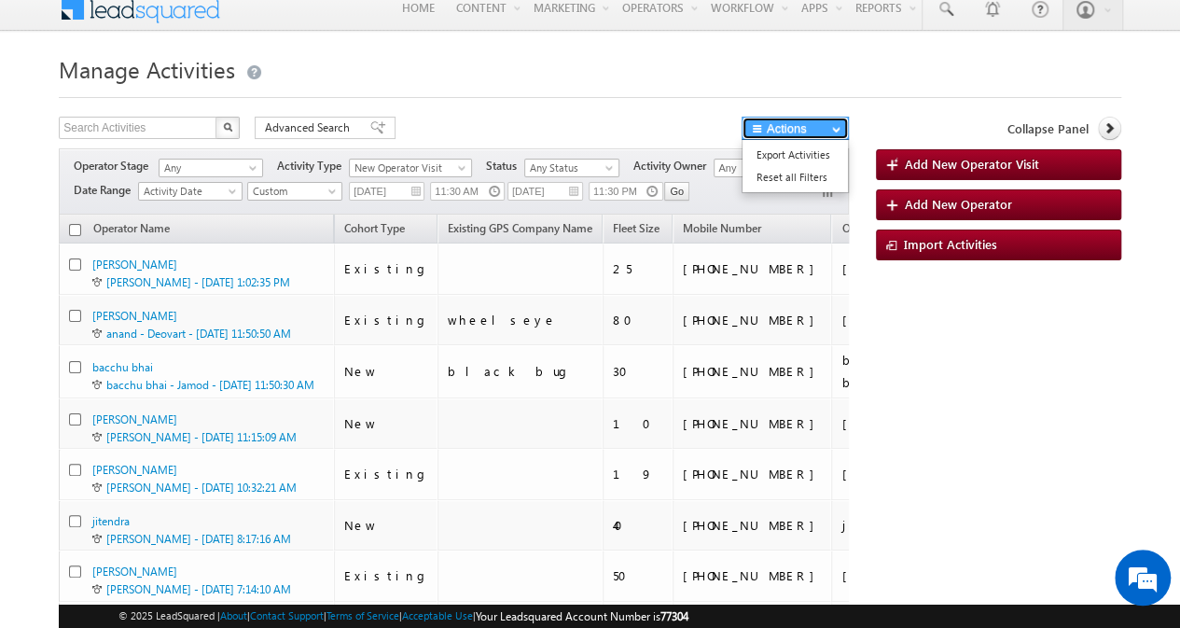
click at [814, 131] on button "Actions" at bounding box center [794, 128] width 107 height 23
click at [809, 159] on link "Export Activities" at bounding box center [794, 155] width 105 height 22
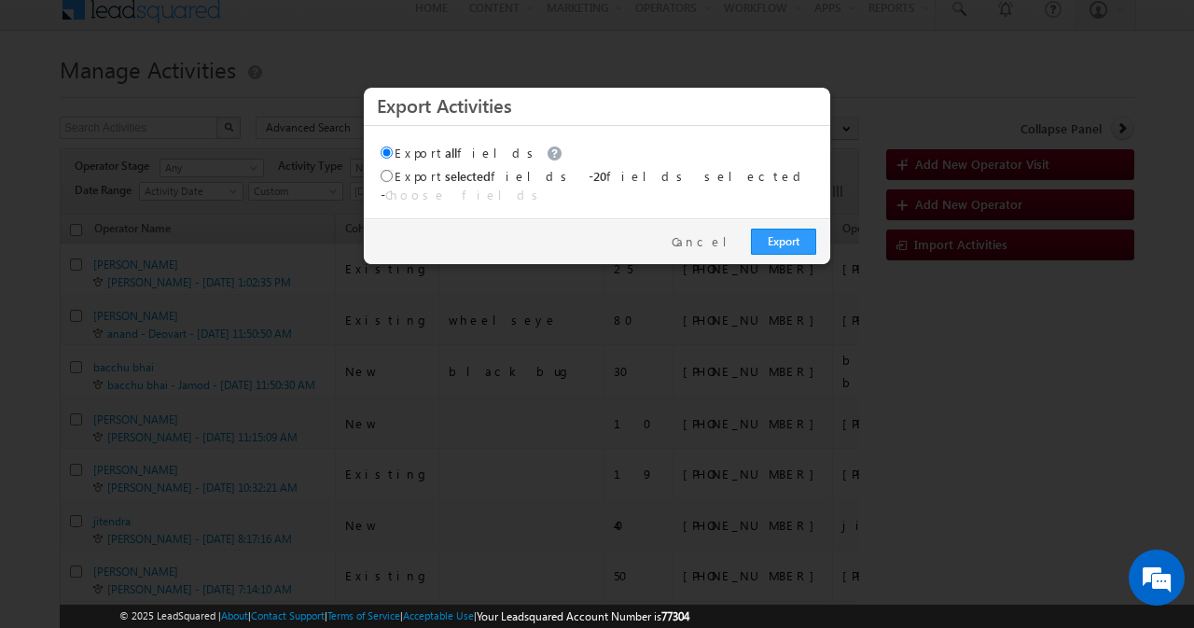
click at [588, 181] on span "- 20 fields selected" at bounding box center [697, 176] width 219 height 16
click at [496, 181] on label "Export selected fields" at bounding box center [476, 176] width 193 height 16
click at [393, 181] on input "Export selected fields" at bounding box center [386, 176] width 12 height 12
radio input "true"
click at [786, 228] on link "Export" at bounding box center [783, 241] width 65 height 26
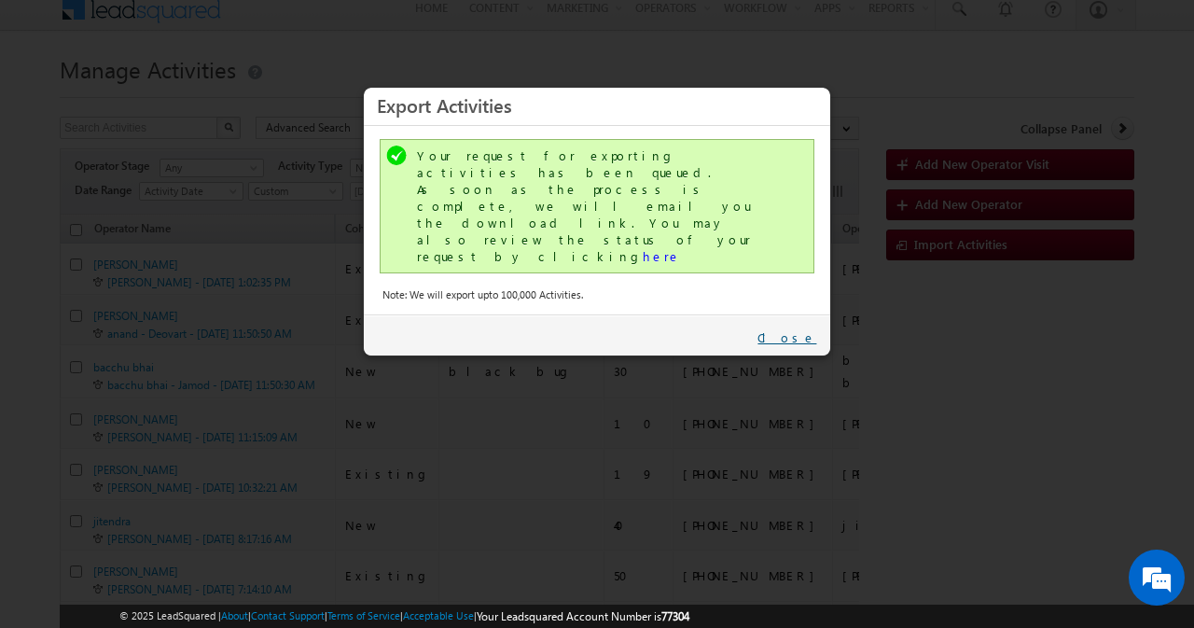
click at [795, 329] on link "Close" at bounding box center [786, 337] width 59 height 17
